Goal: Find specific page/section: Find specific page/section

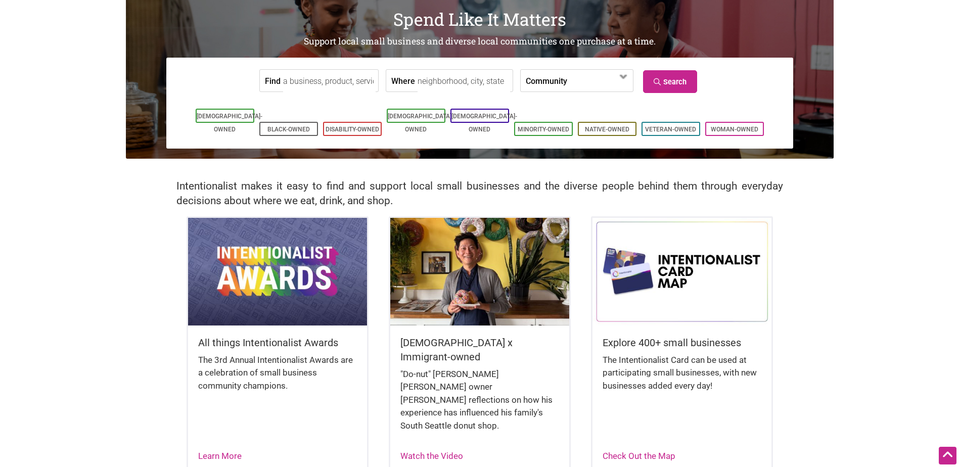
scroll to position [51, 0]
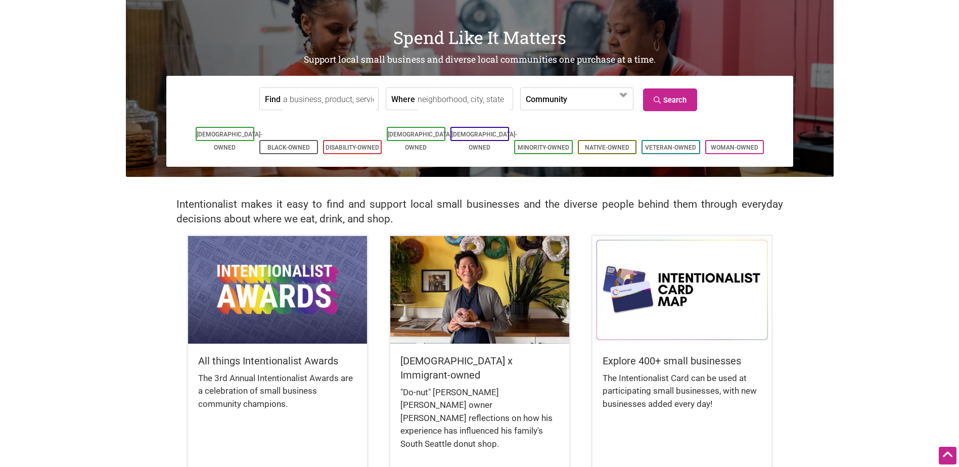
click at [418, 100] on input "Where" at bounding box center [464, 99] width 93 height 23
type input "Renton, WA, USA"
click at [624, 92] on span at bounding box center [624, 95] width 16 height 16
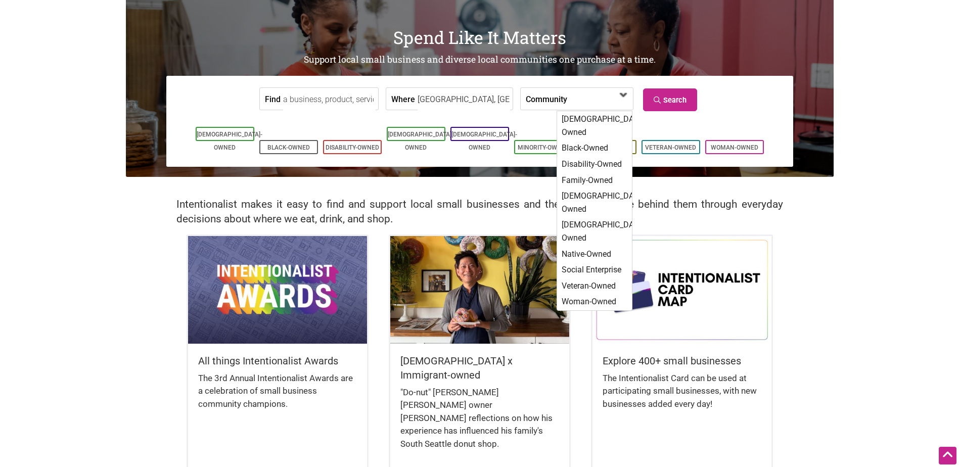
click at [625, 93] on span at bounding box center [624, 95] width 16 height 16
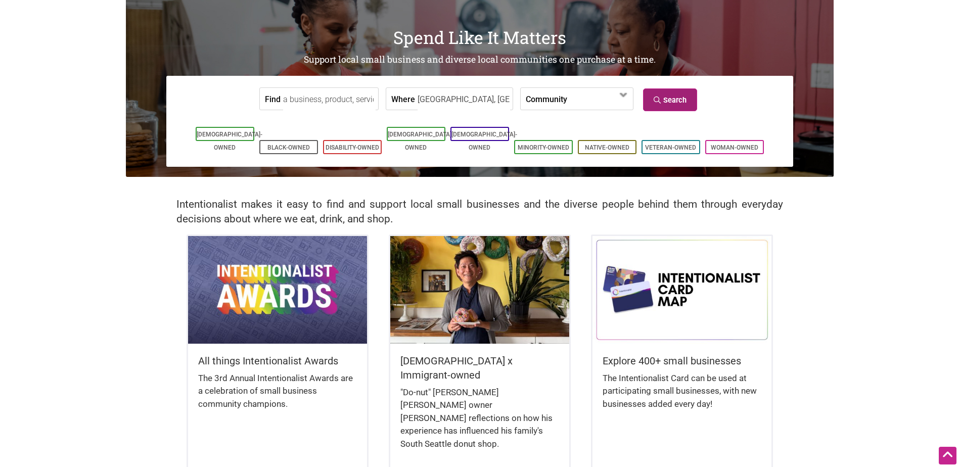
click at [674, 100] on link "Search" at bounding box center [670, 99] width 54 height 23
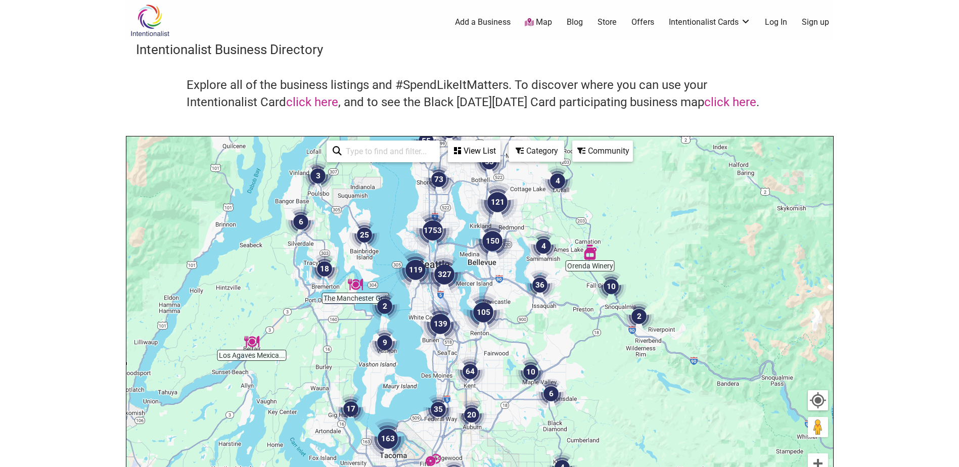
click at [484, 310] on img "105" at bounding box center [483, 312] width 40 height 40
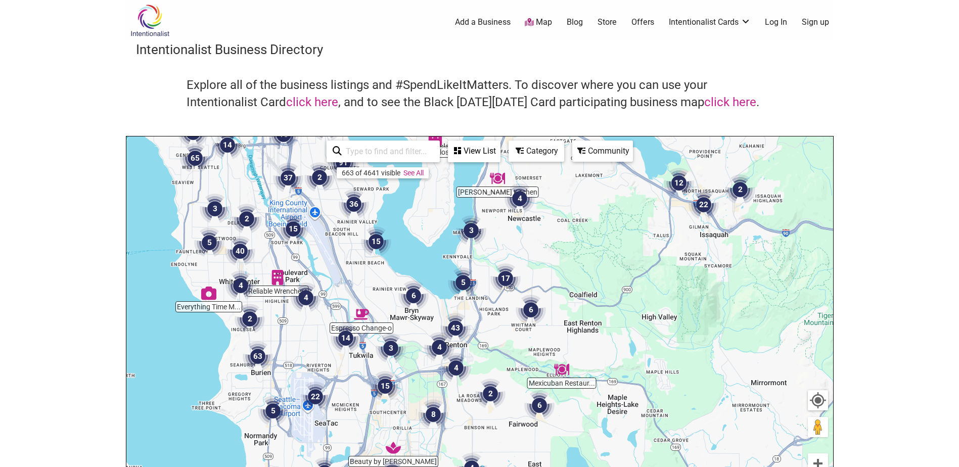
click at [505, 279] on img "17" at bounding box center [505, 278] width 30 height 30
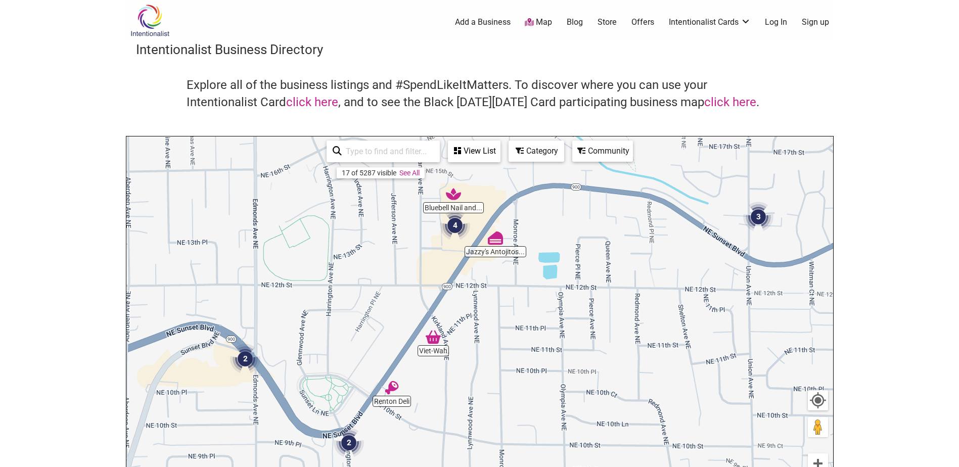
drag, startPoint x: 428, startPoint y: 317, endPoint x: 517, endPoint y: 319, distance: 89.0
click at [517, 319] on div "To navigate, press the arrow keys." at bounding box center [479, 333] width 707 height 393
click at [454, 226] on img "4" at bounding box center [455, 225] width 30 height 30
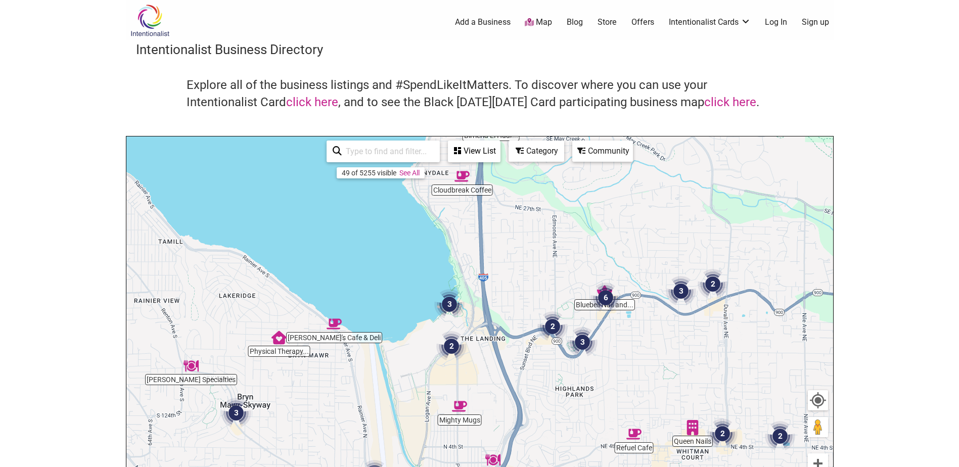
drag, startPoint x: 509, startPoint y: 295, endPoint x: 539, endPoint y: 284, distance: 32.8
click at [539, 284] on div "To navigate, press the arrow keys." at bounding box center [479, 333] width 707 height 393
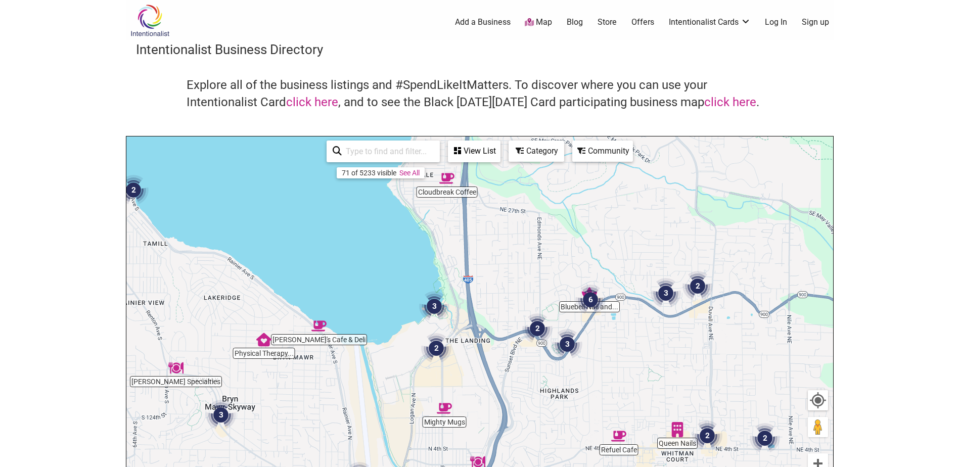
click at [523, 287] on div "To navigate, press the arrow keys." at bounding box center [479, 333] width 707 height 393
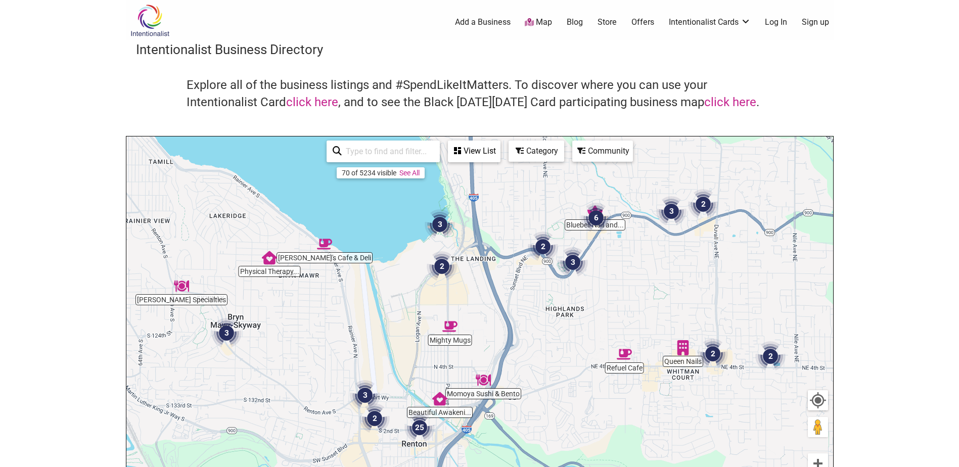
drag, startPoint x: 519, startPoint y: 269, endPoint x: 518, endPoint y: 205, distance: 64.2
click at [518, 205] on div "To navigate, press the arrow keys." at bounding box center [479, 333] width 707 height 393
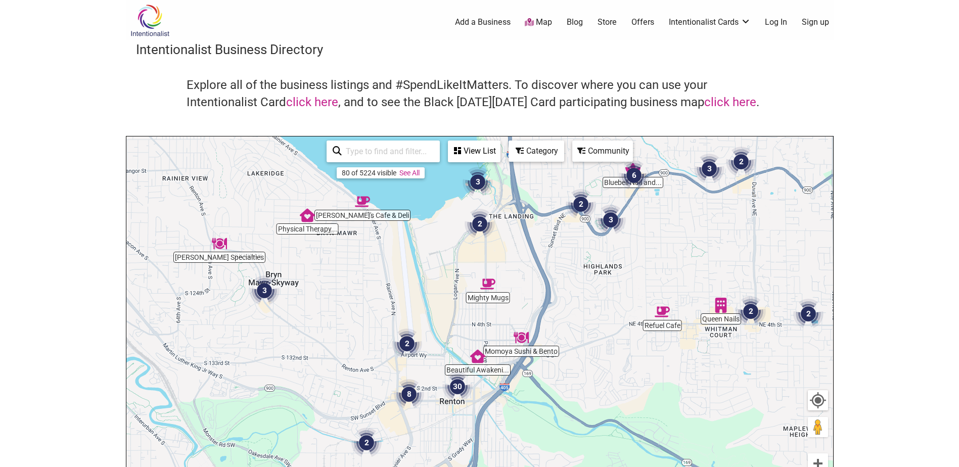
drag, startPoint x: 491, startPoint y: 350, endPoint x: 530, endPoint y: 308, distance: 57.3
click at [530, 308] on div "To navigate, press the arrow keys." at bounding box center [479, 333] width 707 height 393
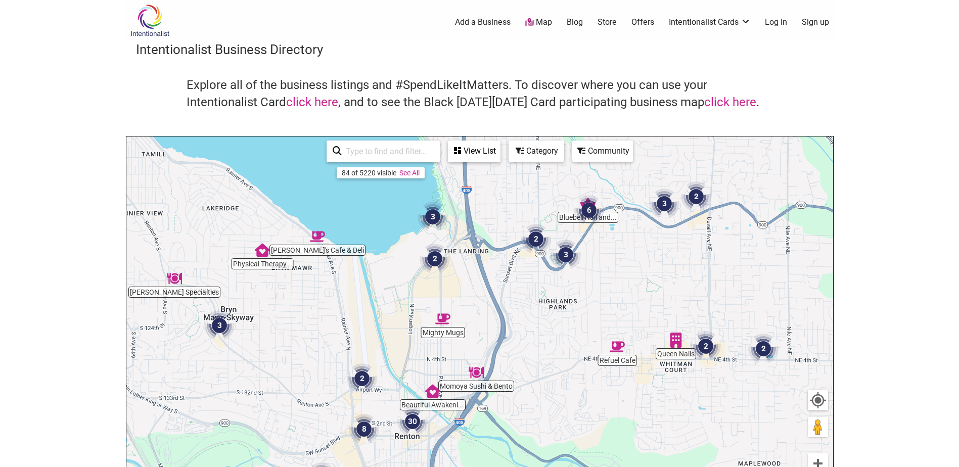
drag, startPoint x: 553, startPoint y: 228, endPoint x: 508, endPoint y: 264, distance: 58.2
click at [508, 264] on div "To navigate, press the arrow keys." at bounding box center [479, 333] width 707 height 393
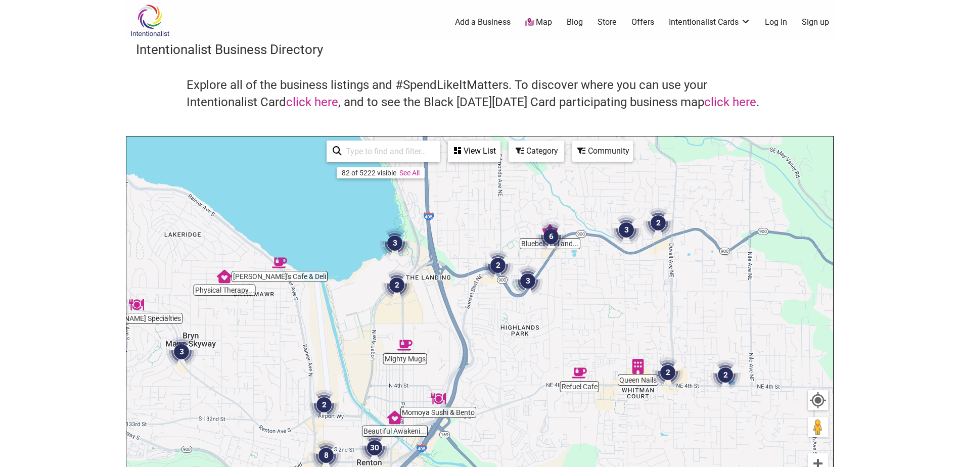
drag, startPoint x: 708, startPoint y: 302, endPoint x: 668, endPoint y: 329, distance: 48.1
click at [668, 329] on div "To navigate, press the arrow keys." at bounding box center [479, 333] width 707 height 393
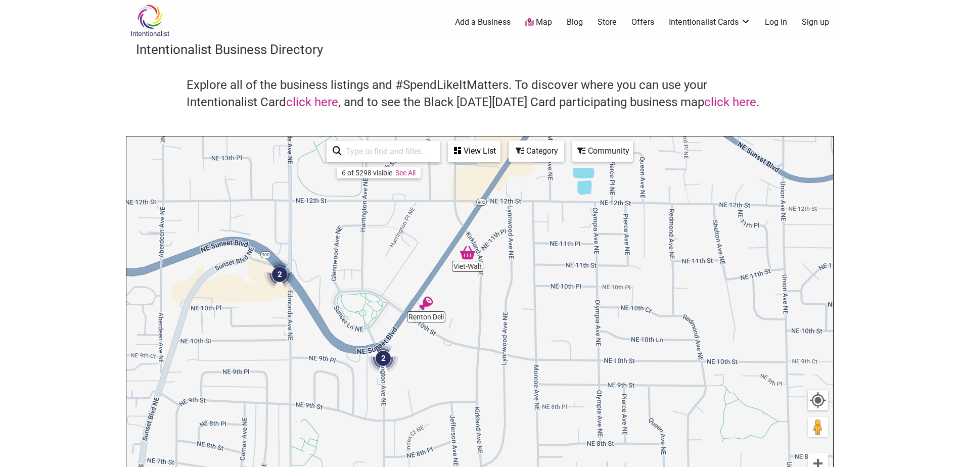
drag, startPoint x: 392, startPoint y: 291, endPoint x: 482, endPoint y: 376, distance: 124.1
click at [482, 376] on div "To navigate, press the arrow keys." at bounding box center [479, 333] width 707 height 393
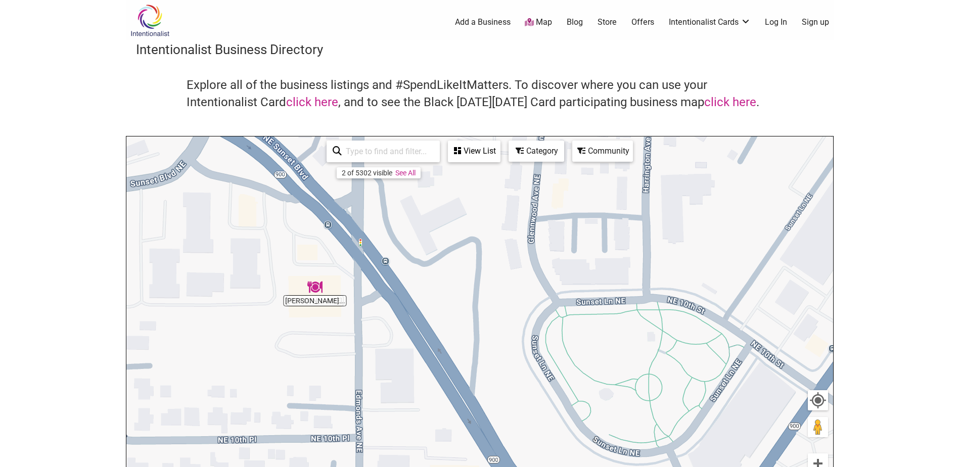
drag, startPoint x: 329, startPoint y: 308, endPoint x: 370, endPoint y: 321, distance: 42.5
click at [370, 321] on div "To navigate, press the arrow keys." at bounding box center [479, 333] width 707 height 393
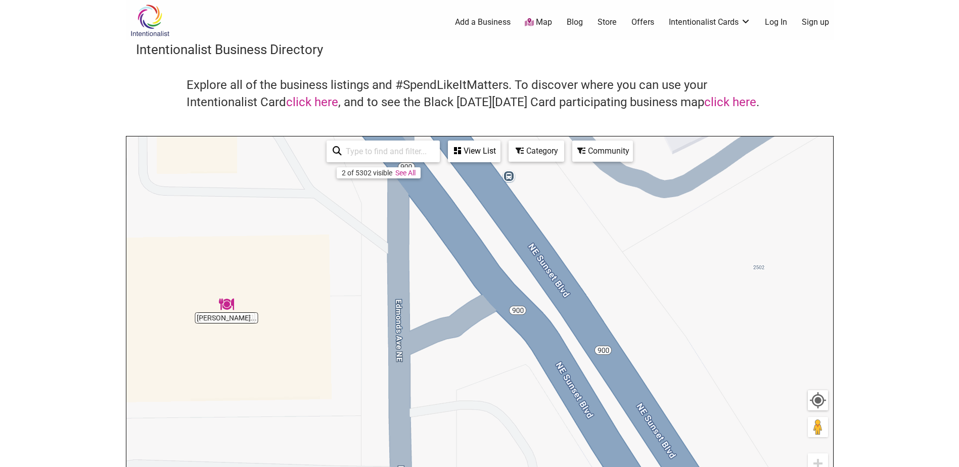
click at [250, 321] on div "To navigate, press the arrow keys." at bounding box center [479, 333] width 707 height 393
click at [233, 309] on img "Kim Phuong Vegetarian Delight" at bounding box center [226, 304] width 15 height 15
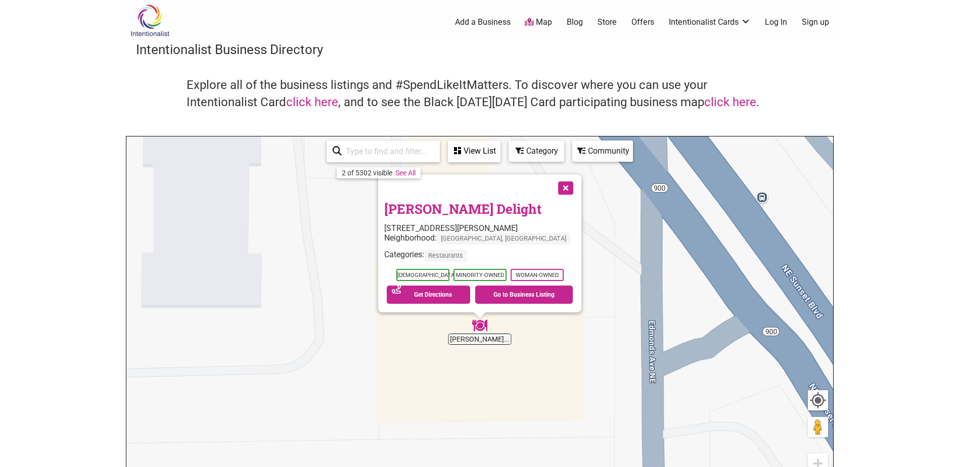
click at [571, 187] on button "Close" at bounding box center [564, 186] width 25 height 25
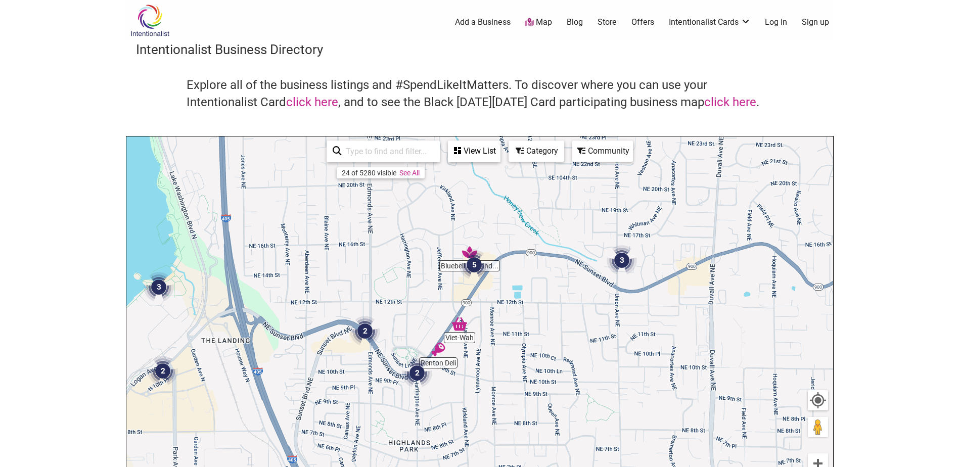
drag, startPoint x: 568, startPoint y: 268, endPoint x: 469, endPoint y: 337, distance: 119.9
click at [406, 339] on div "To navigate, press the arrow keys." at bounding box center [479, 333] width 707 height 393
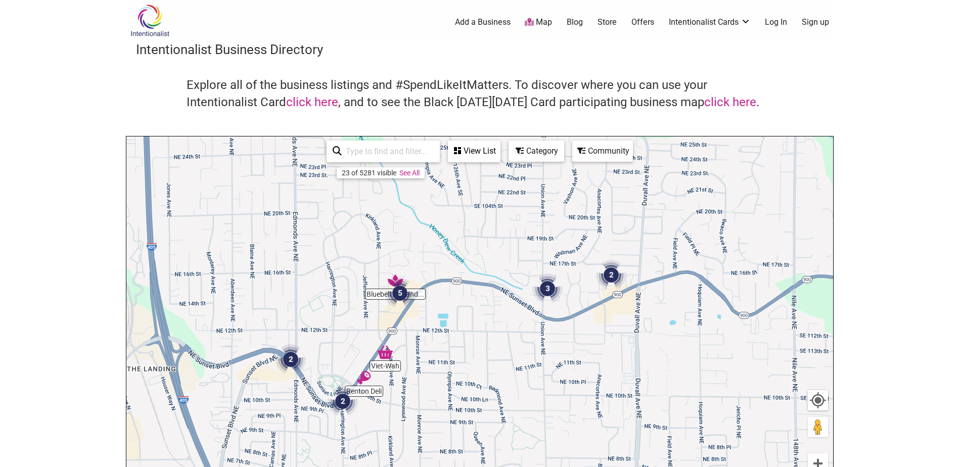
drag, startPoint x: 578, startPoint y: 317, endPoint x: 477, endPoint y: 351, distance: 107.3
click at [477, 351] on div "To navigate, press the arrow keys." at bounding box center [479, 333] width 707 height 393
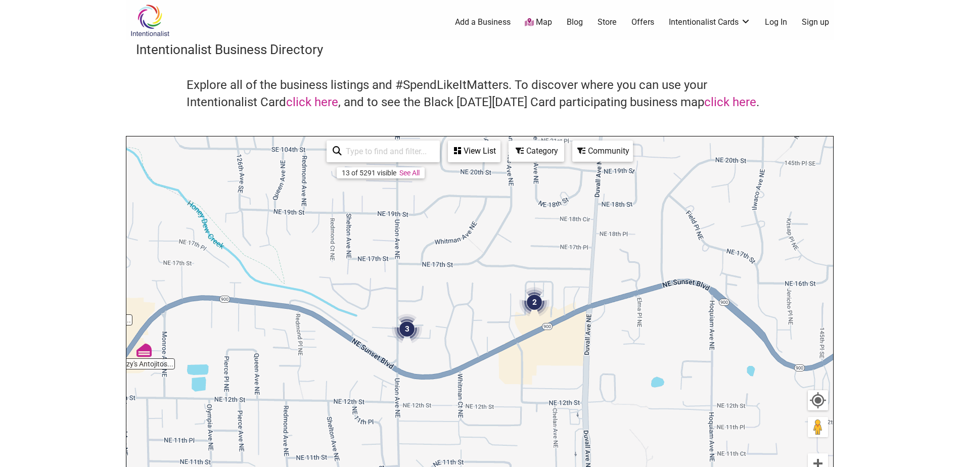
drag, startPoint x: 618, startPoint y: 312, endPoint x: 491, endPoint y: 351, distance: 132.7
click at [491, 351] on div "To navigate, press the arrow keys." at bounding box center [479, 333] width 707 height 393
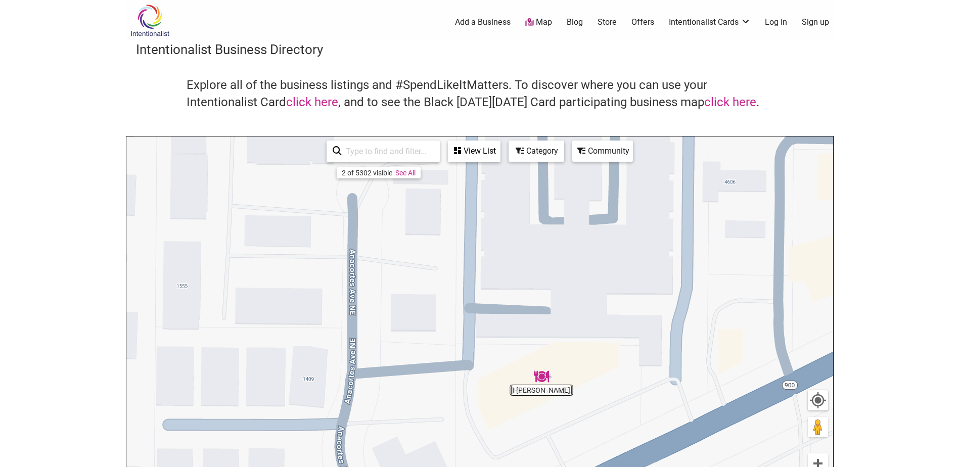
drag, startPoint x: 534, startPoint y: 323, endPoint x: 528, endPoint y: 293, distance: 30.8
click at [528, 293] on div "To navigate, press the arrow keys." at bounding box center [479, 333] width 707 height 393
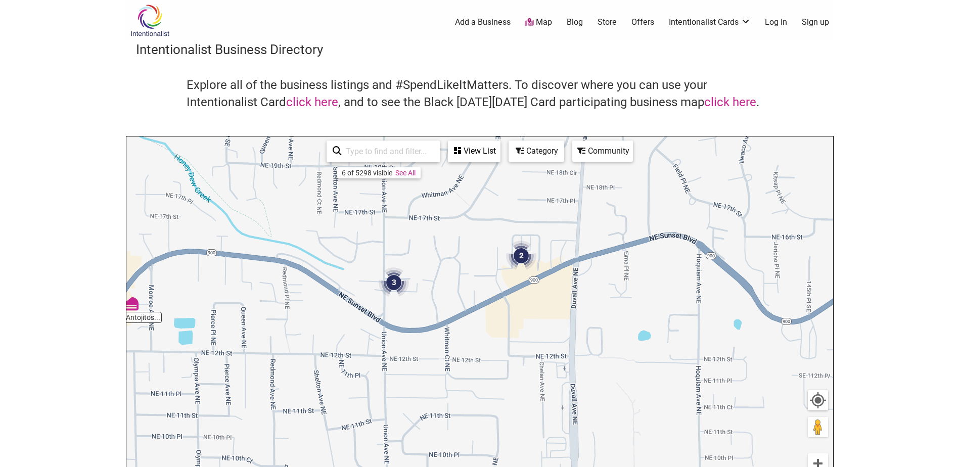
drag, startPoint x: 469, startPoint y: 312, endPoint x: 461, endPoint y: 259, distance: 53.7
click at [461, 259] on div "To navigate, press the arrow keys." at bounding box center [479, 333] width 707 height 393
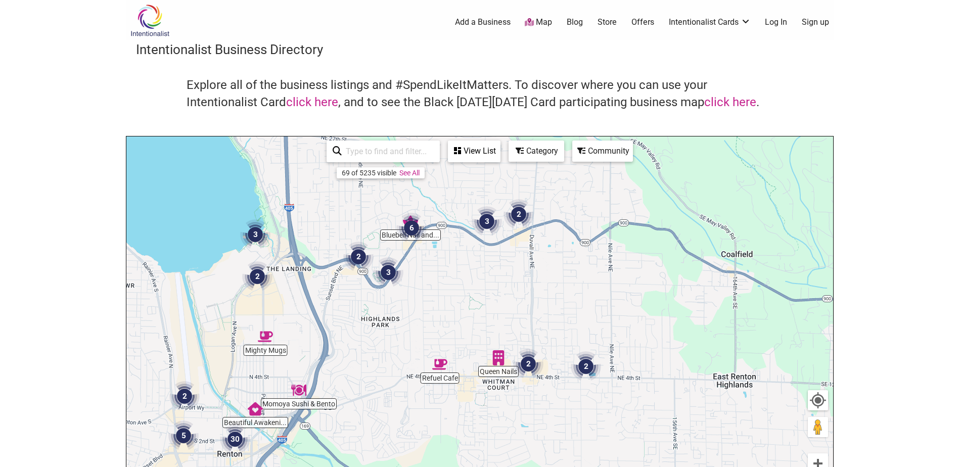
drag, startPoint x: 459, startPoint y: 334, endPoint x: 489, endPoint y: 277, distance: 65.1
click at [489, 277] on div "To navigate, press the arrow keys." at bounding box center [479, 333] width 707 height 393
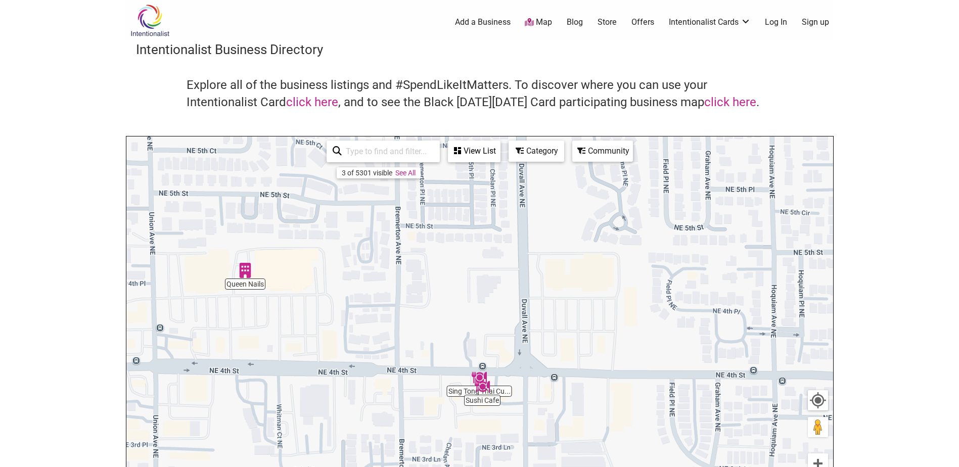
drag, startPoint x: 531, startPoint y: 382, endPoint x: 502, endPoint y: 281, distance: 105.3
click at [502, 281] on div "To navigate, press the arrow keys." at bounding box center [479, 333] width 707 height 393
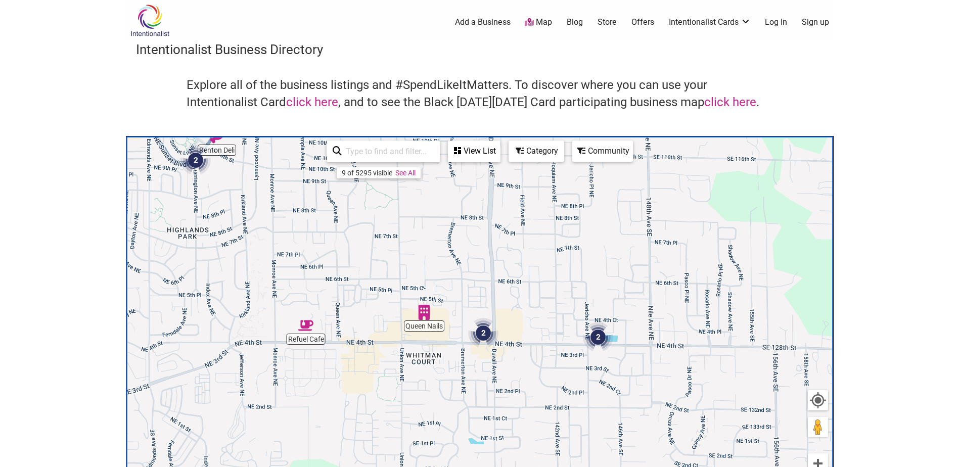
click at [526, 151] on div "Category" at bounding box center [537, 151] width 54 height 19
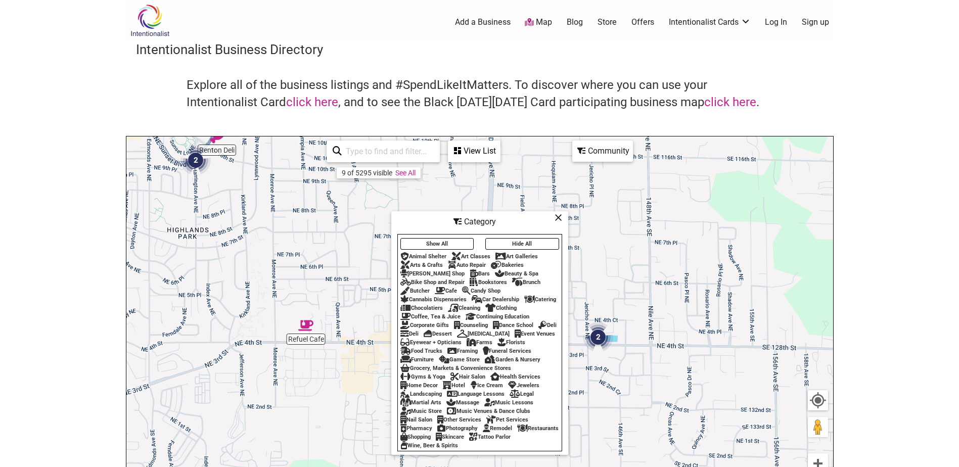
click at [510, 238] on button "Hide All" at bounding box center [522, 244] width 74 height 12
click at [514, 239] on button "Hide All" at bounding box center [522, 244] width 74 height 12
click at [456, 240] on button "Show All" at bounding box center [437, 244] width 74 height 12
click at [557, 217] on icon at bounding box center [559, 217] width 8 height 1
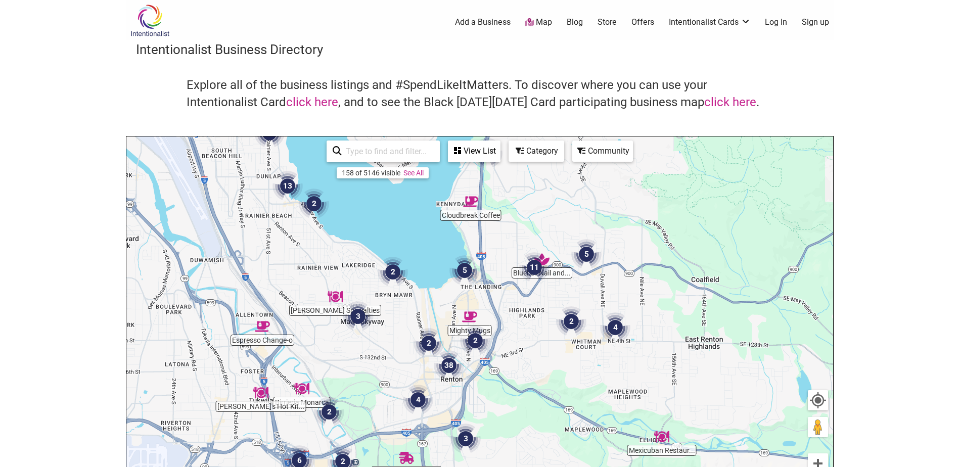
drag, startPoint x: 377, startPoint y: 370, endPoint x: 504, endPoint y: 324, distance: 134.5
click at [504, 324] on div "To navigate, press the arrow keys." at bounding box center [479, 333] width 707 height 393
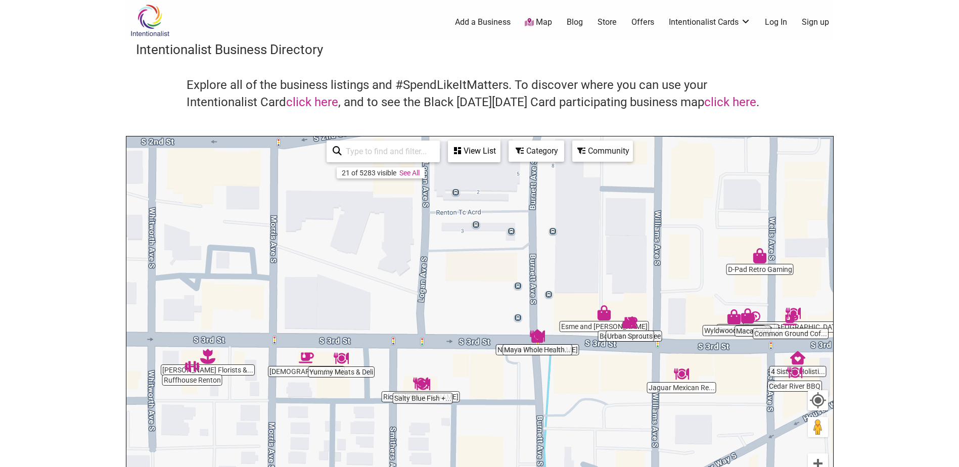
drag, startPoint x: 517, startPoint y: 364, endPoint x: 487, endPoint y: 292, distance: 78.0
click at [487, 292] on div "To navigate, press the arrow keys." at bounding box center [479, 333] width 707 height 393
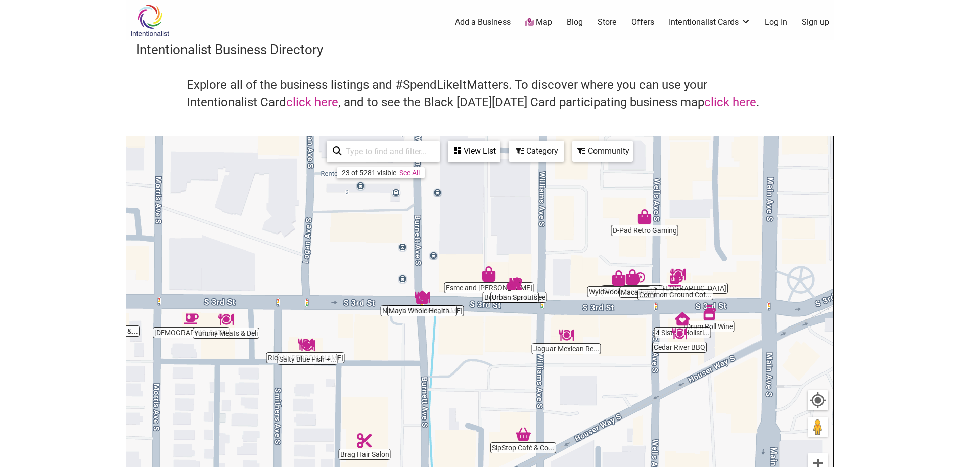
drag, startPoint x: 482, startPoint y: 366, endPoint x: 367, endPoint y: 327, distance: 121.2
click at [367, 327] on div "To navigate, press the arrow keys." at bounding box center [479, 333] width 707 height 393
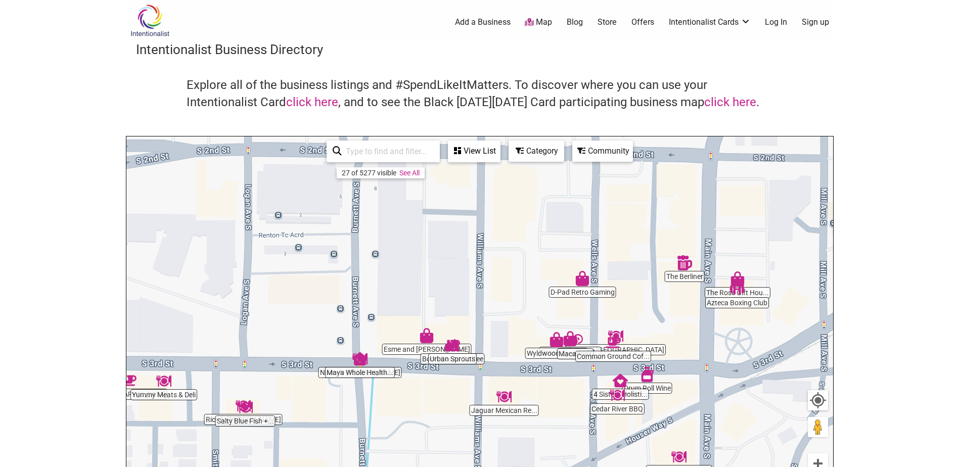
drag, startPoint x: 395, startPoint y: 258, endPoint x: 333, endPoint y: 319, distance: 86.9
click at [333, 319] on div "To navigate, press the arrow keys." at bounding box center [479, 333] width 707 height 393
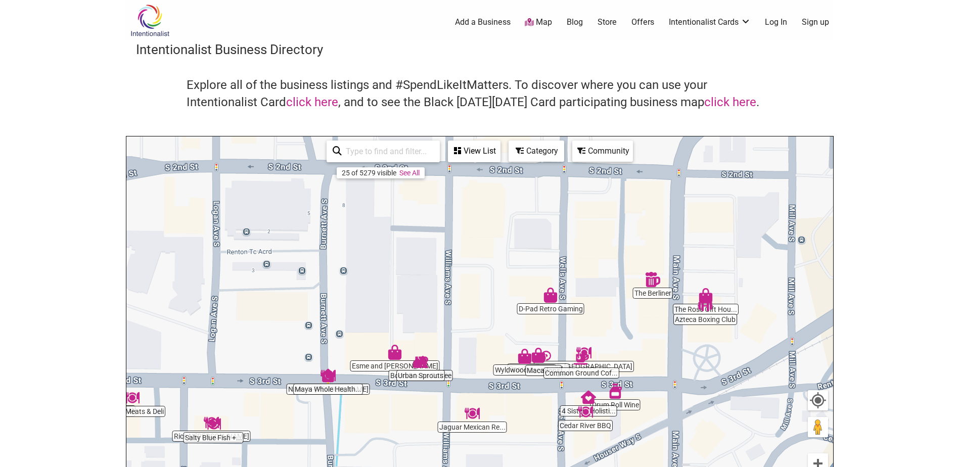
drag, startPoint x: 403, startPoint y: 275, endPoint x: 370, endPoint y: 293, distance: 38.5
click at [370, 293] on div "To navigate, press the arrow keys." at bounding box center [479, 333] width 707 height 393
